Goal: Task Accomplishment & Management: Complete application form

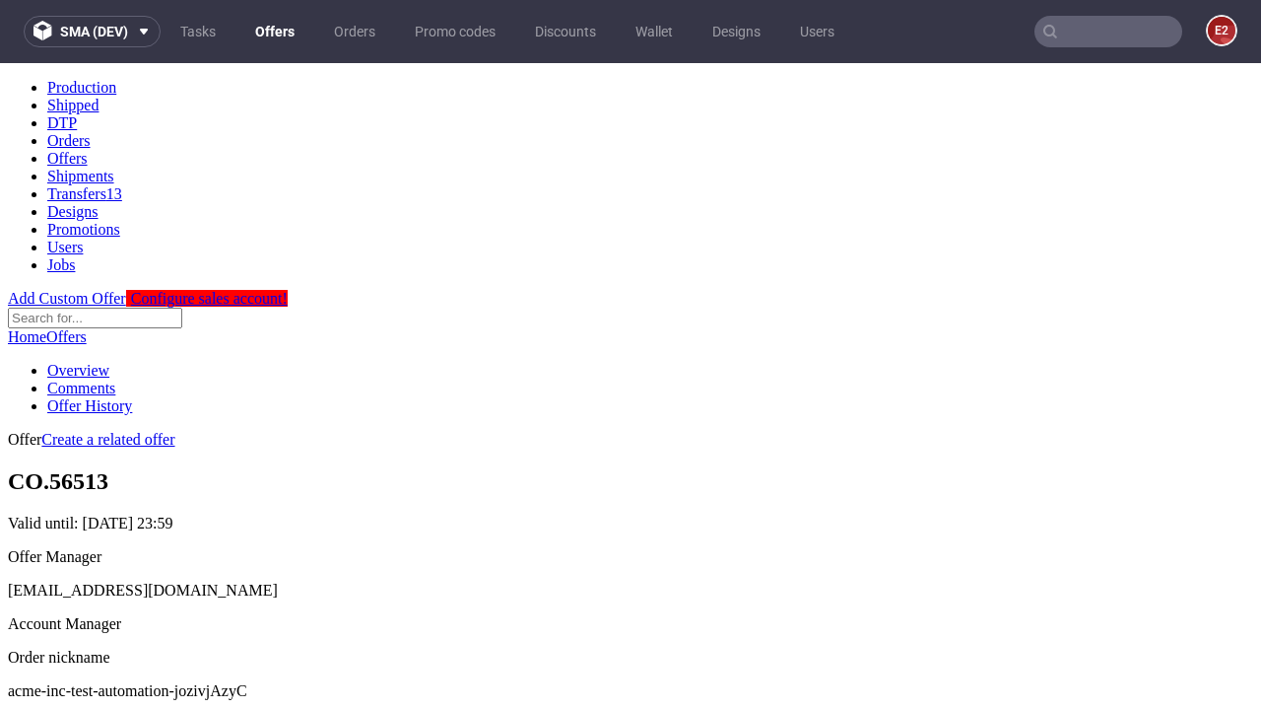
scroll to position [195, 0]
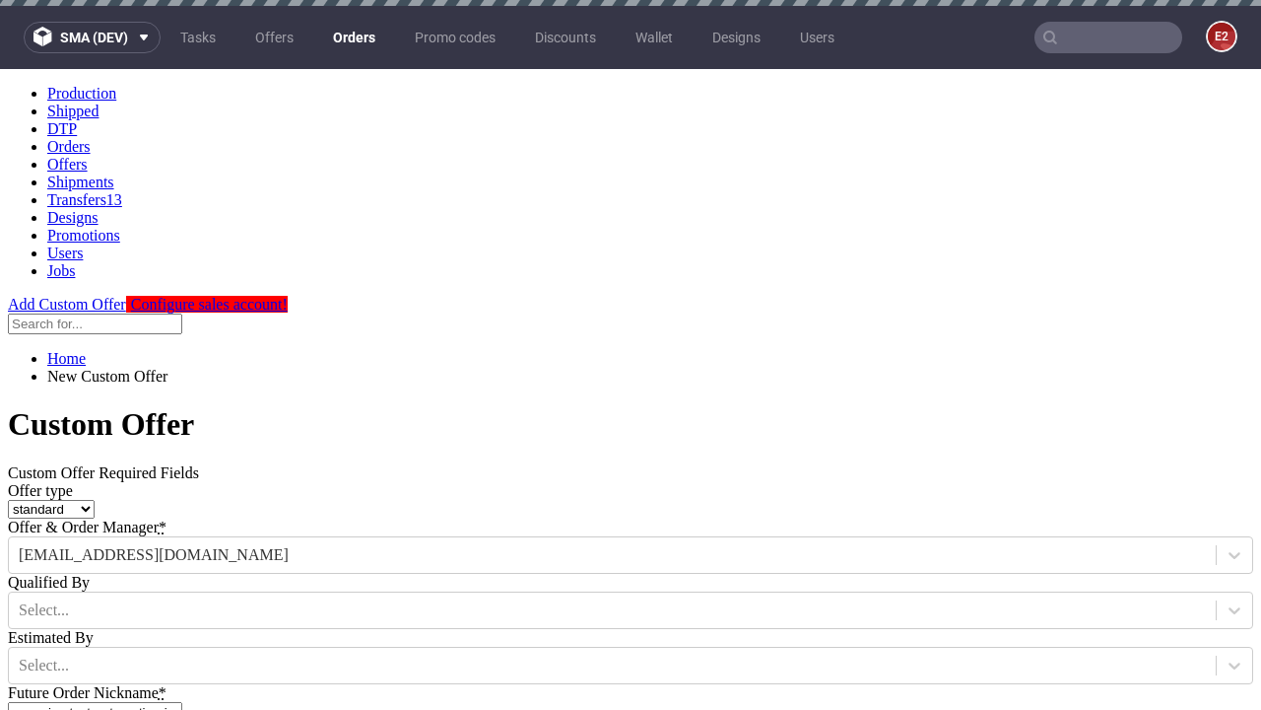
type input "acme-inc-test-automation-jozivjAzyC"
type input "[DATE]"
type input "[EMAIL_ADDRESS][DOMAIN_NAME]"
select select "gb"
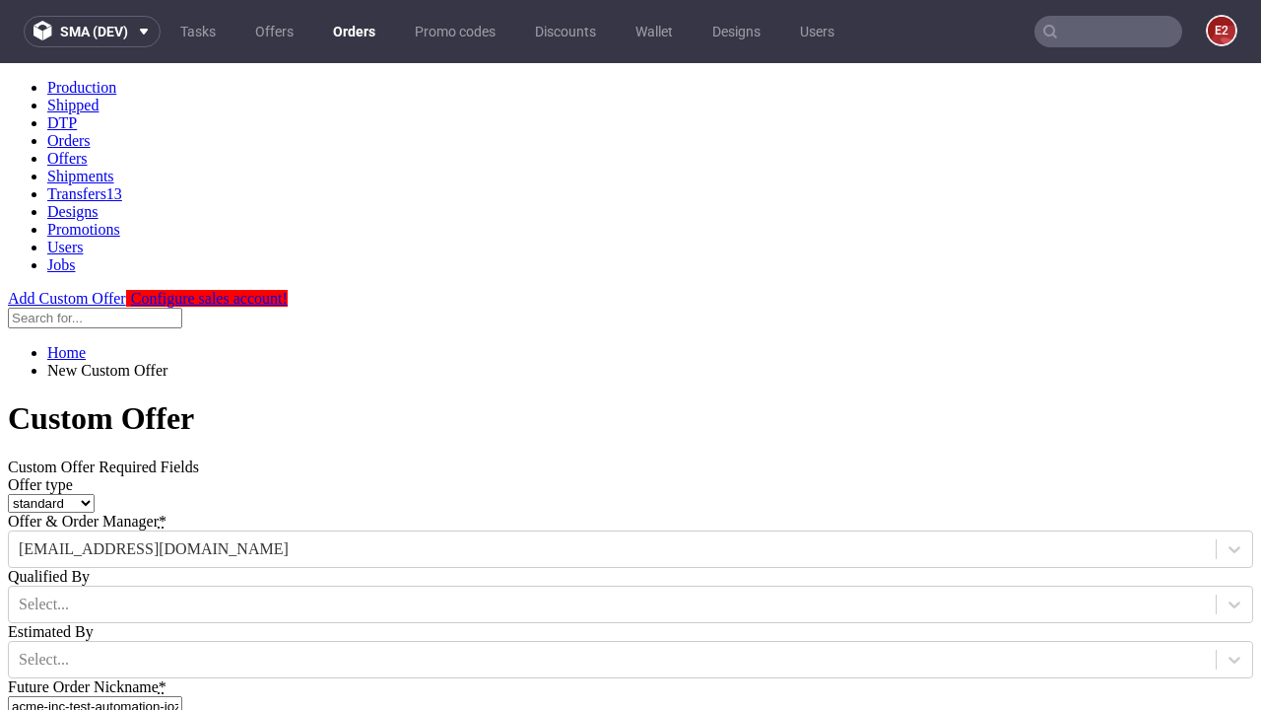
scroll to position [12, 0]
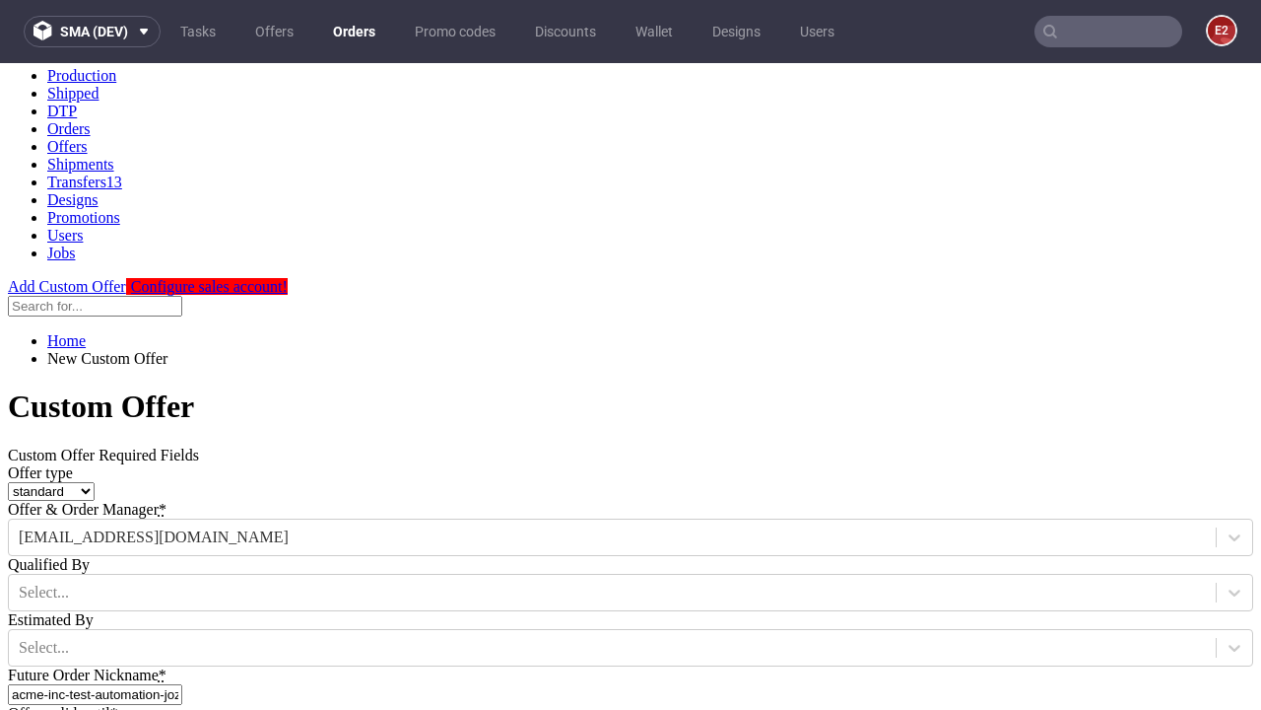
type input "[EMAIL_ADDRESS][DOMAIN_NAME]"
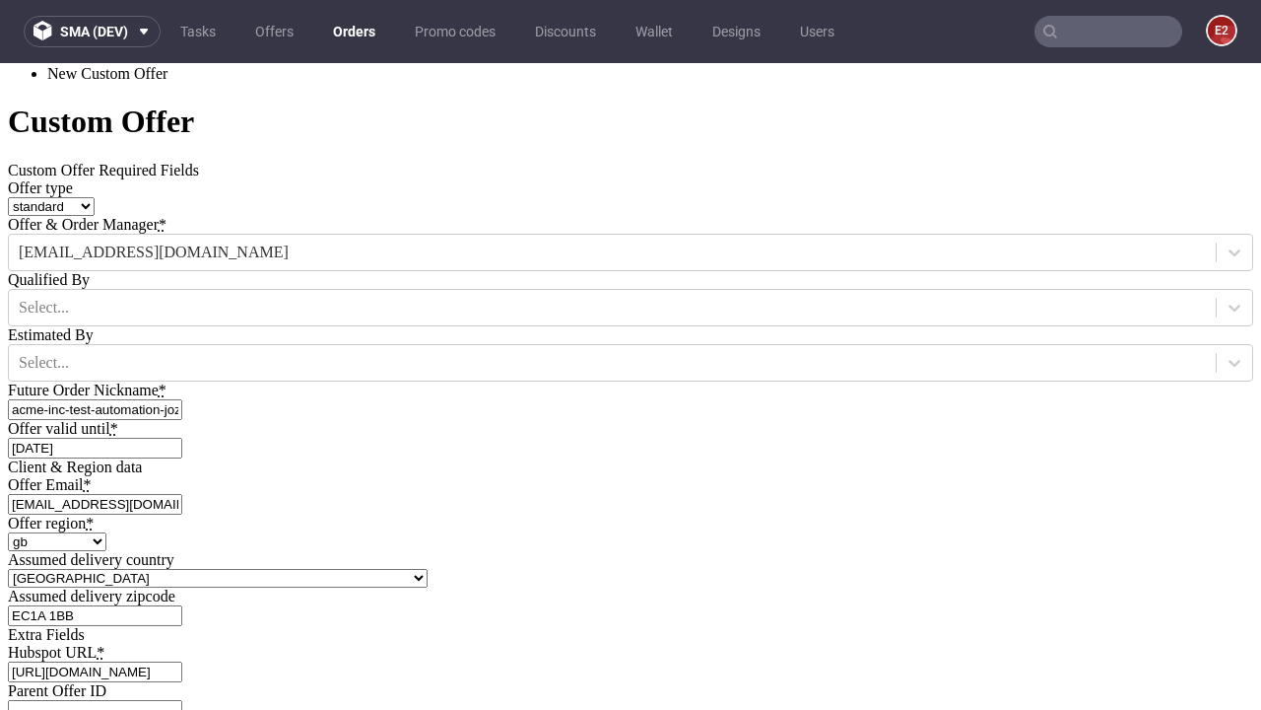
type input "[URL][DOMAIN_NAME]"
type input "Please wait..."
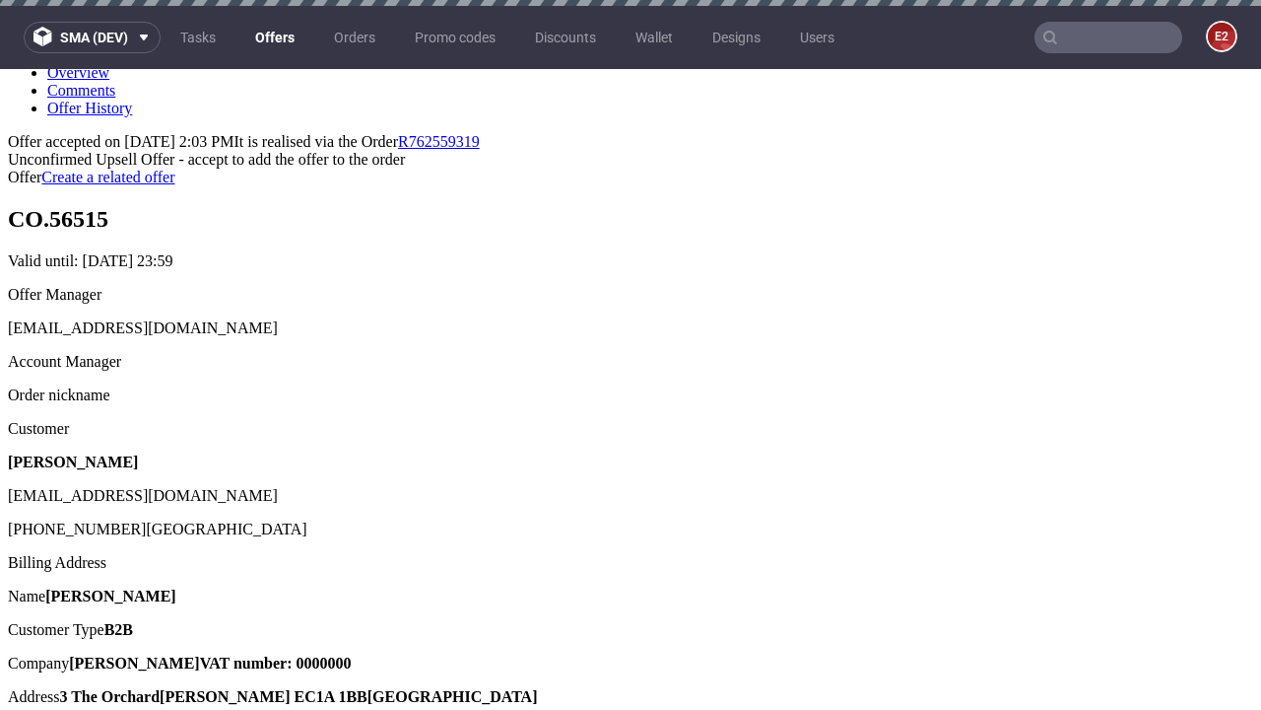
scroll to position [6, 0]
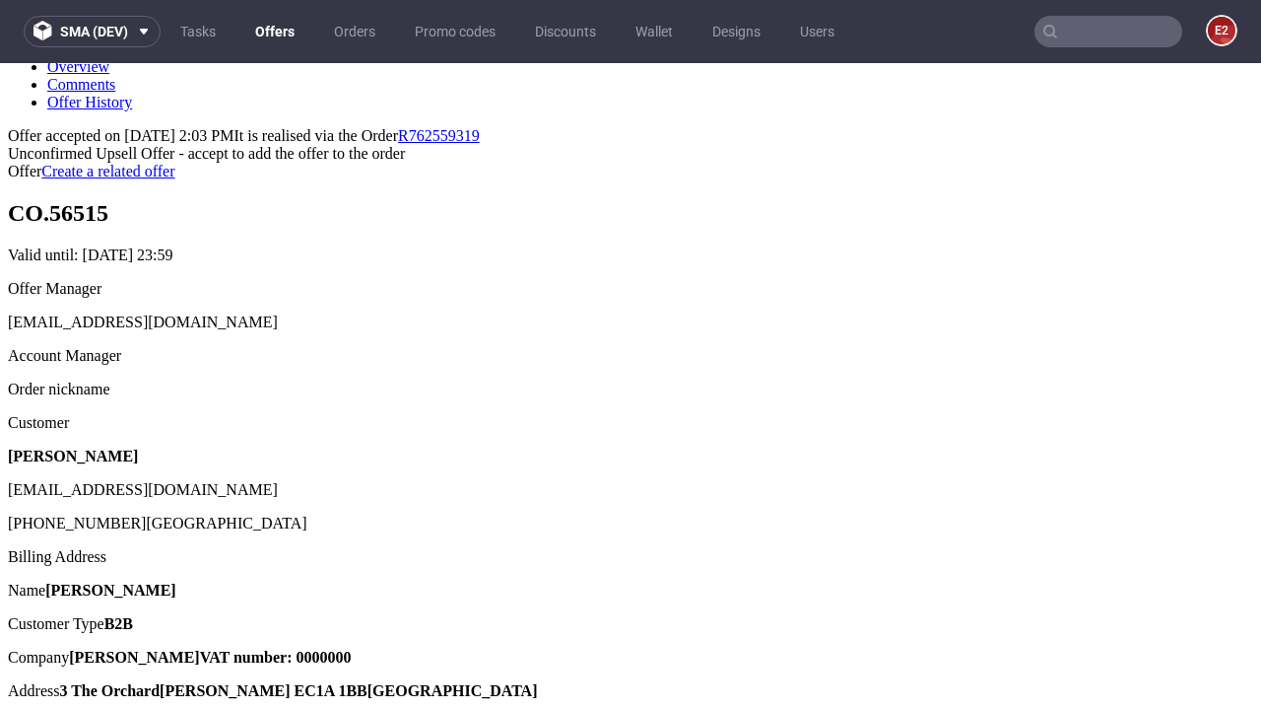
type input "In progress..."
